Goal: Transaction & Acquisition: Purchase product/service

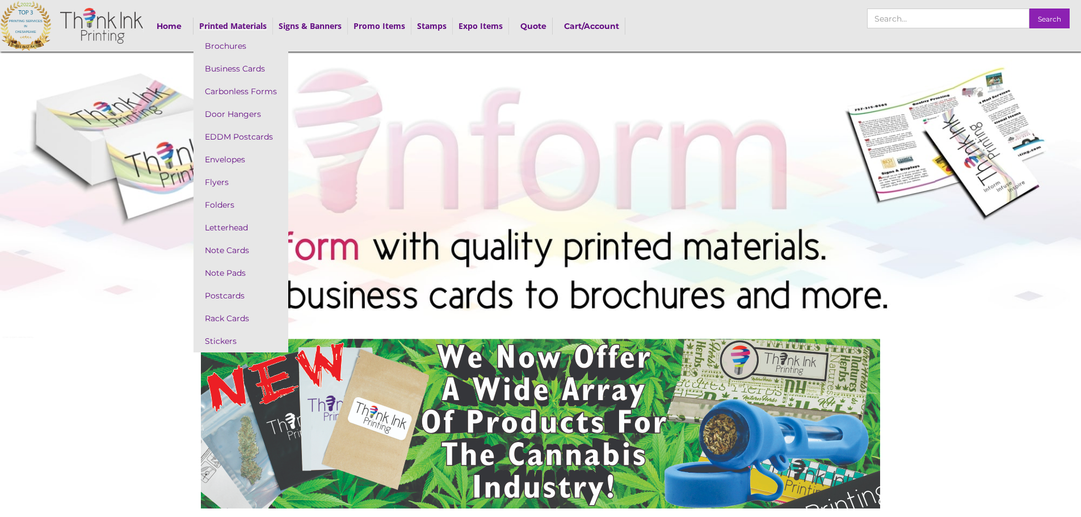
click at [237, 20] on strong "Printed Materials" at bounding box center [233, 25] width 68 height 11
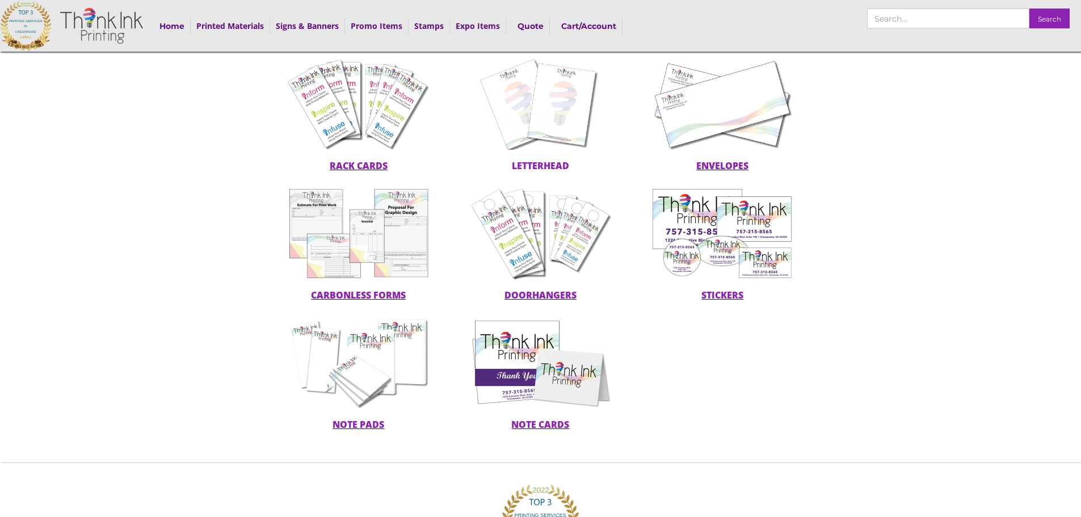
scroll to position [341, 0]
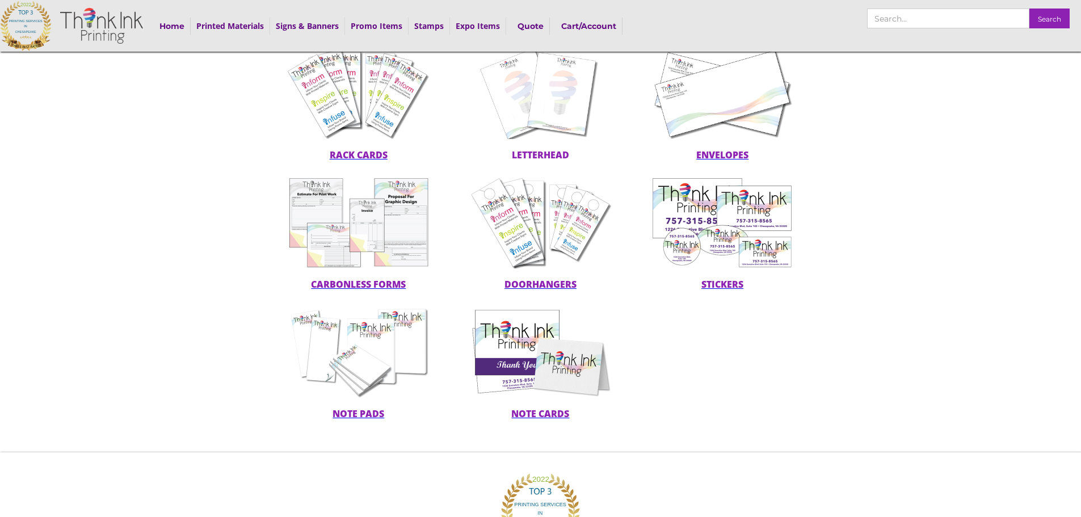
click at [363, 414] on span "note pads" at bounding box center [359, 414] width 52 height 12
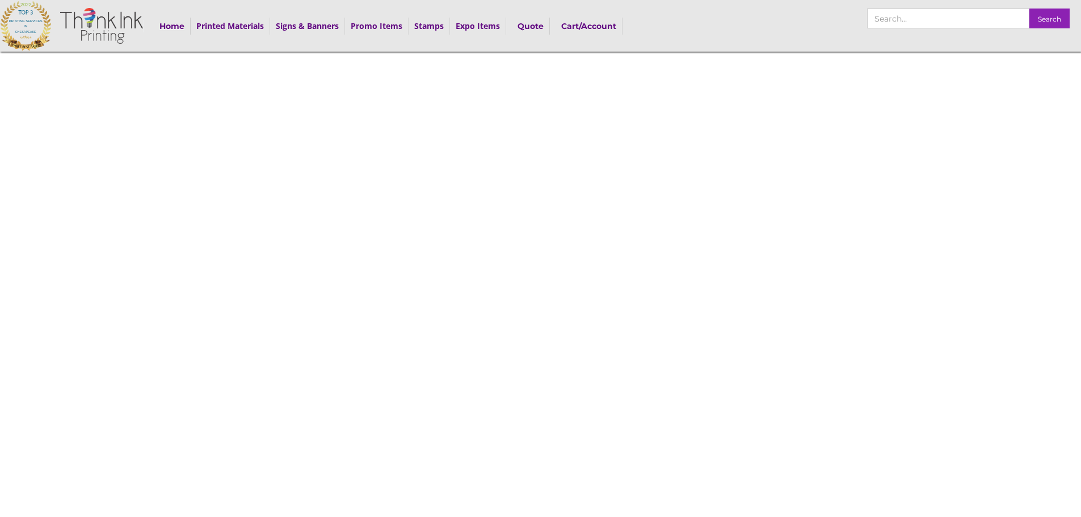
click at [170, 30] on strong "Home" at bounding box center [171, 26] width 25 height 10
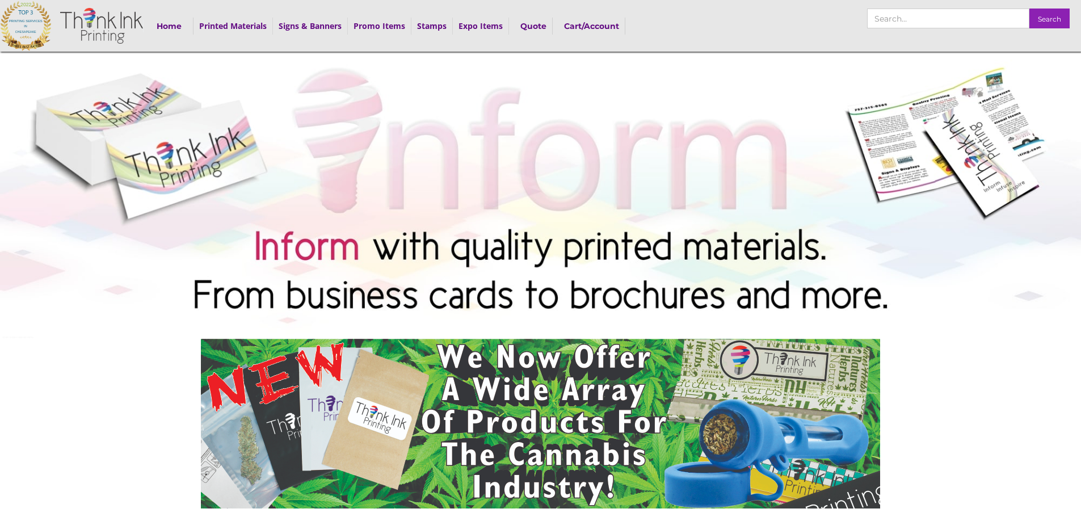
click at [570, 9] on div "Search Home Printed Materials Brochures Business Cards Carbonless Forms Door Ha…" at bounding box center [540, 26] width 1081 height 52
click at [593, 24] on strong "Cart/Account" at bounding box center [591, 26] width 55 height 10
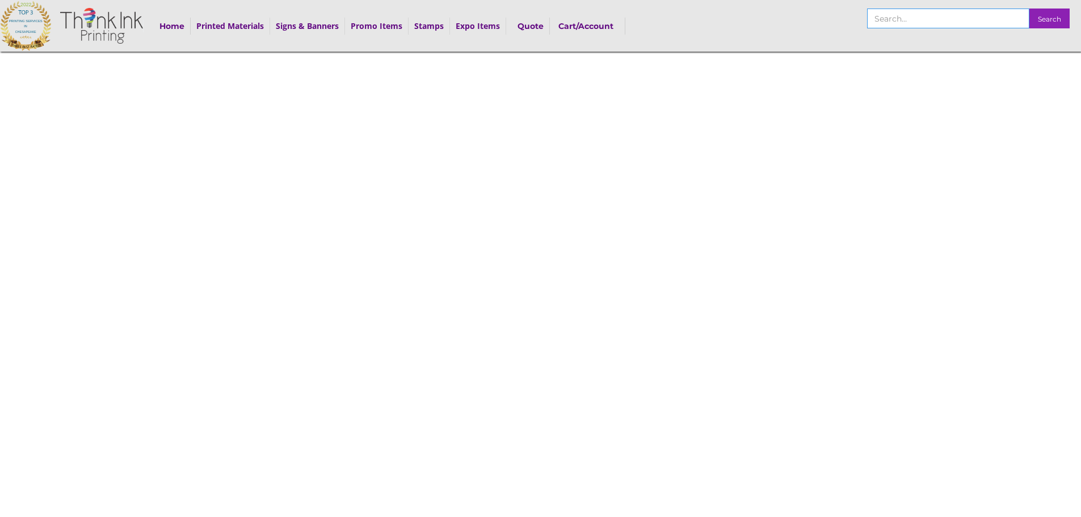
click at [934, 18] on input "search" at bounding box center [948, 19] width 162 height 20
type input "calc pads"
click at [1030, 9] on input "Search" at bounding box center [1050, 19] width 40 height 20
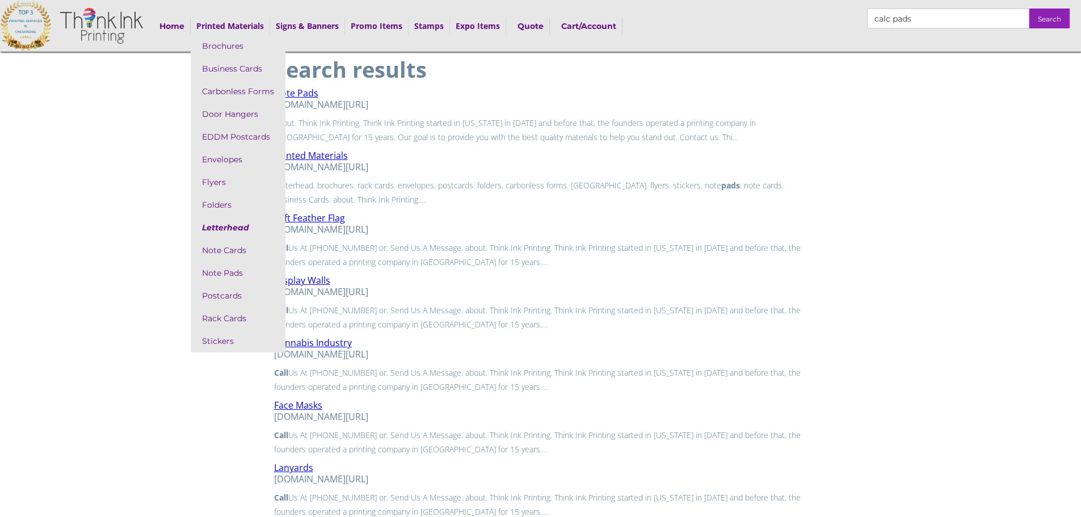
click at [250, 226] on link "Letterhead" at bounding box center [238, 227] width 95 height 23
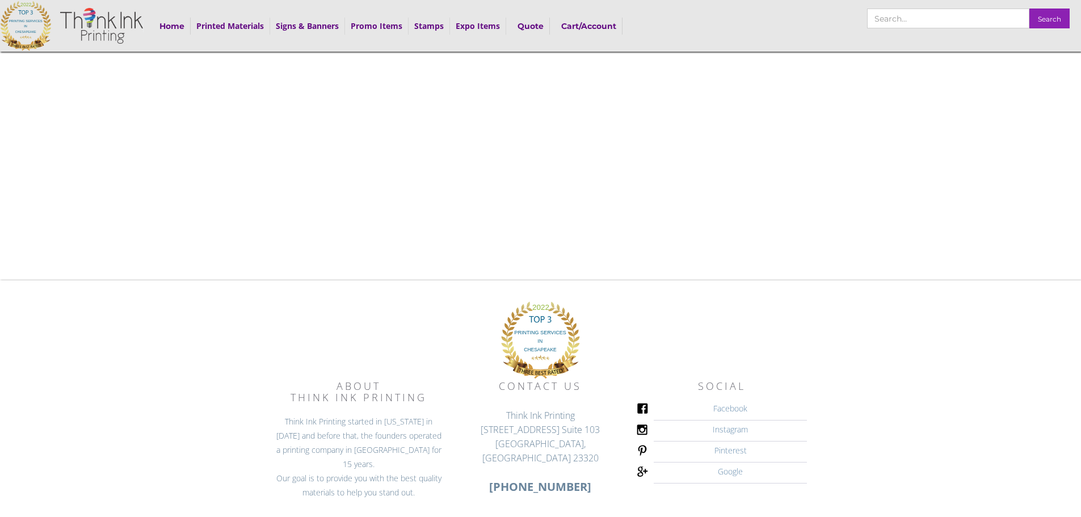
scroll to position [271, 0]
